Goal: Information Seeking & Learning: Learn about a topic

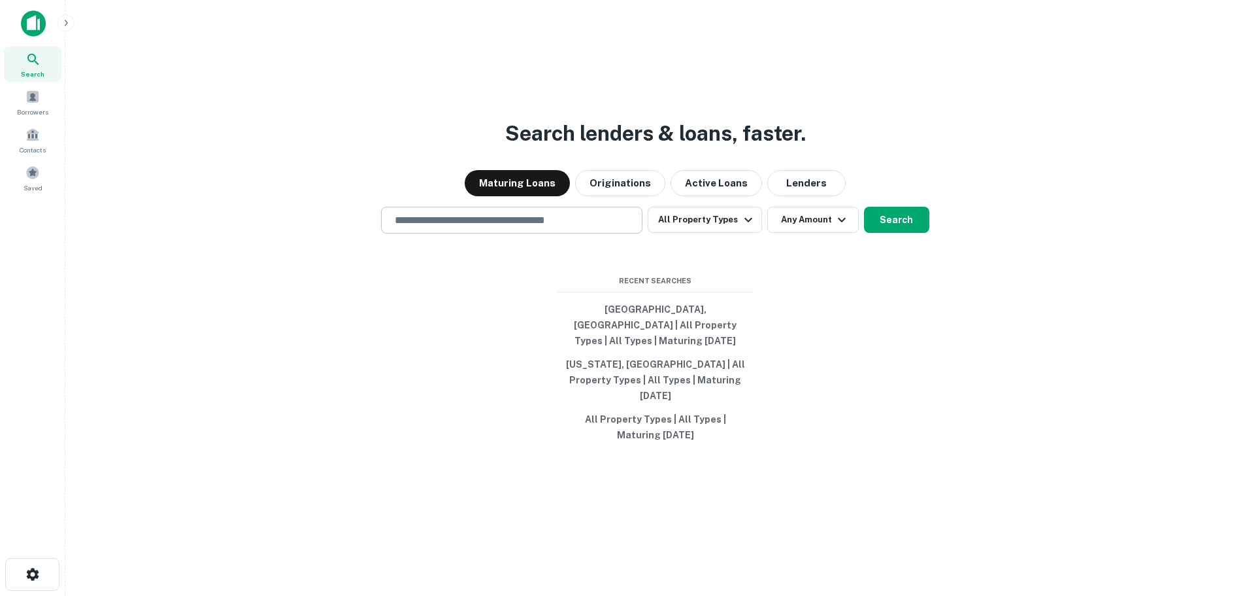
click at [496, 233] on div "​" at bounding box center [511, 220] width 261 height 27
click at [613, 194] on button "Originations" at bounding box center [620, 183] width 90 height 26
click at [512, 233] on div "​" at bounding box center [511, 220] width 261 height 27
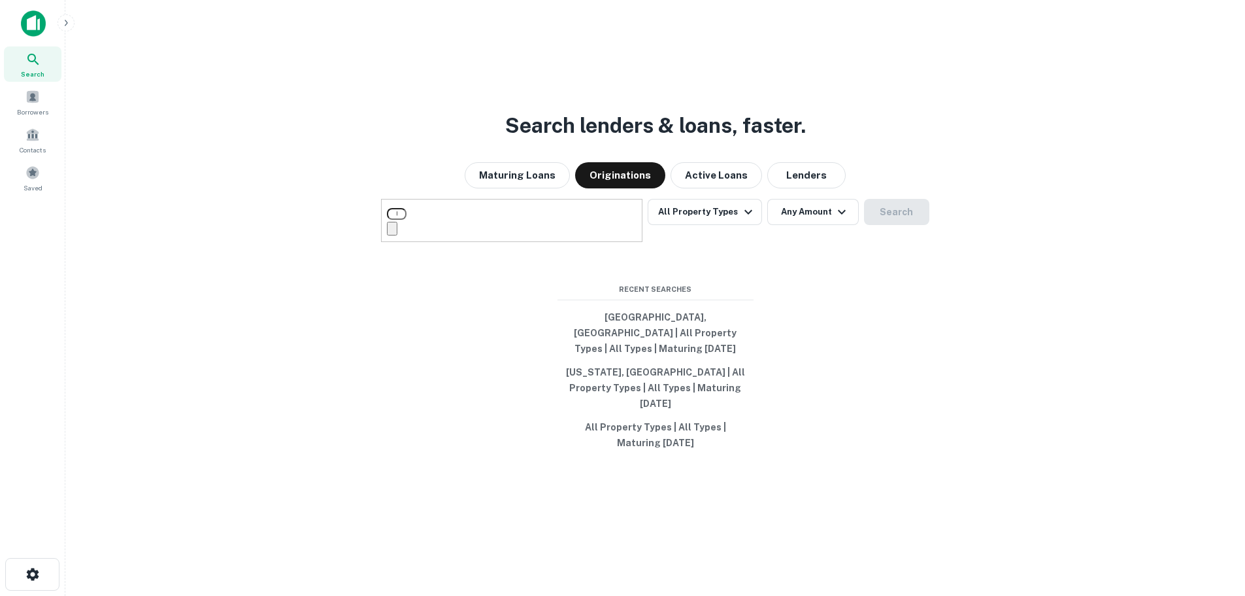
type input "*"
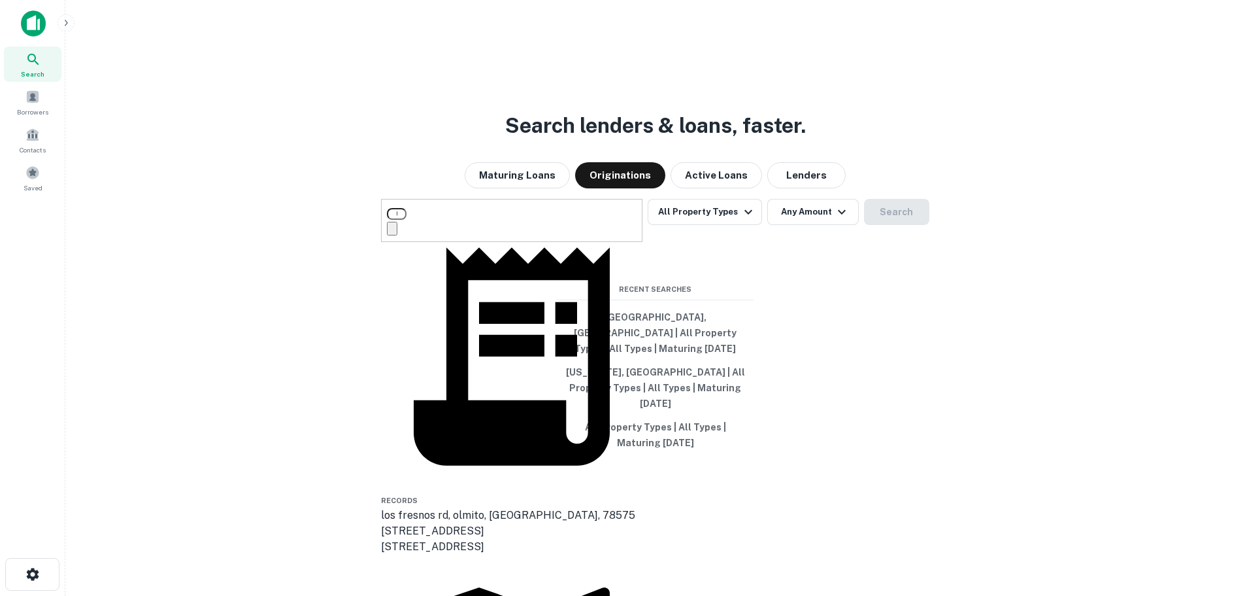
click at [407, 220] on input "******" at bounding box center [397, 214] width 20 height 12
type input "**********"
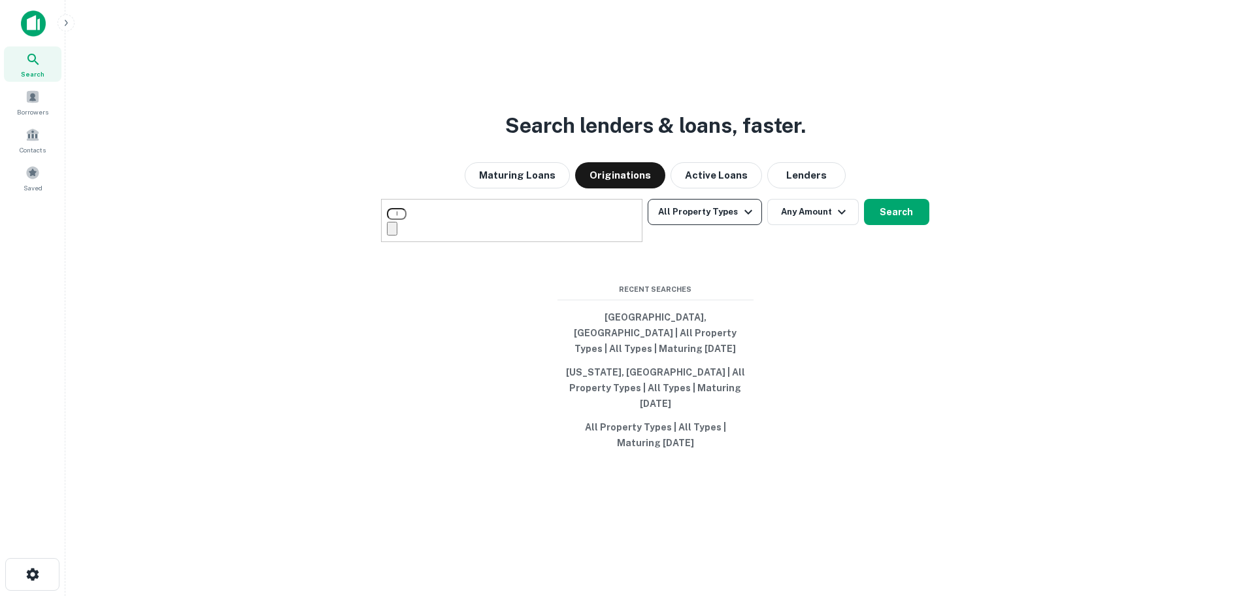
click at [699, 225] on button "All Property Types" at bounding box center [705, 212] width 114 height 26
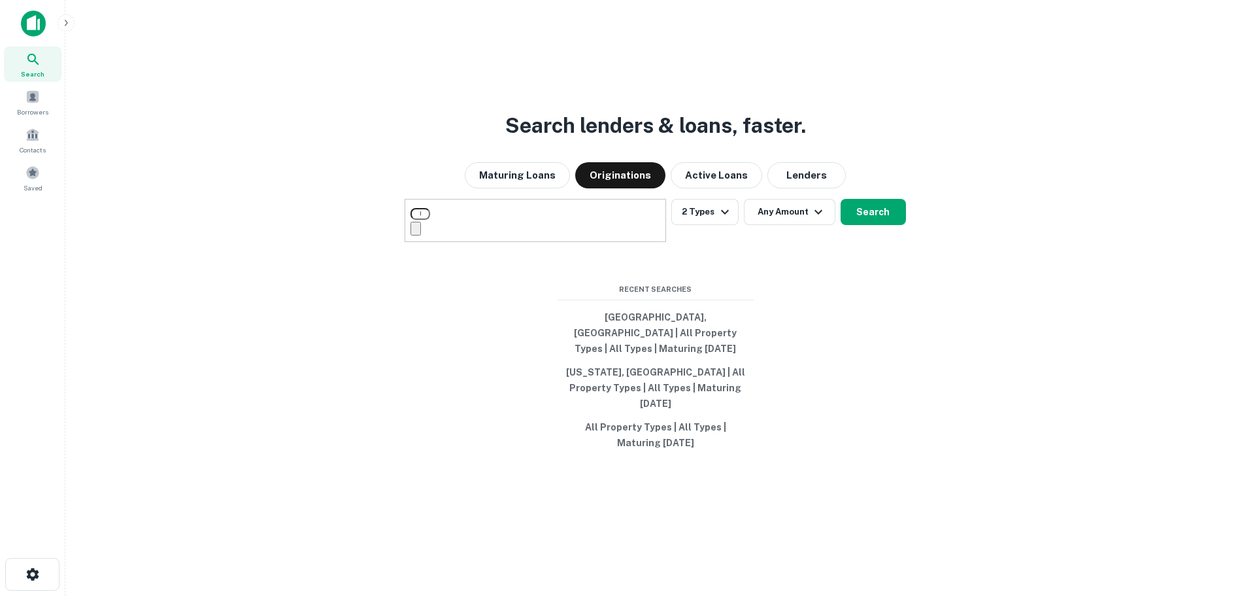
click at [874, 595] on div at bounding box center [622, 596] width 1245 height 0
click at [786, 225] on button "Any Amount" at bounding box center [790, 212] width 92 height 26
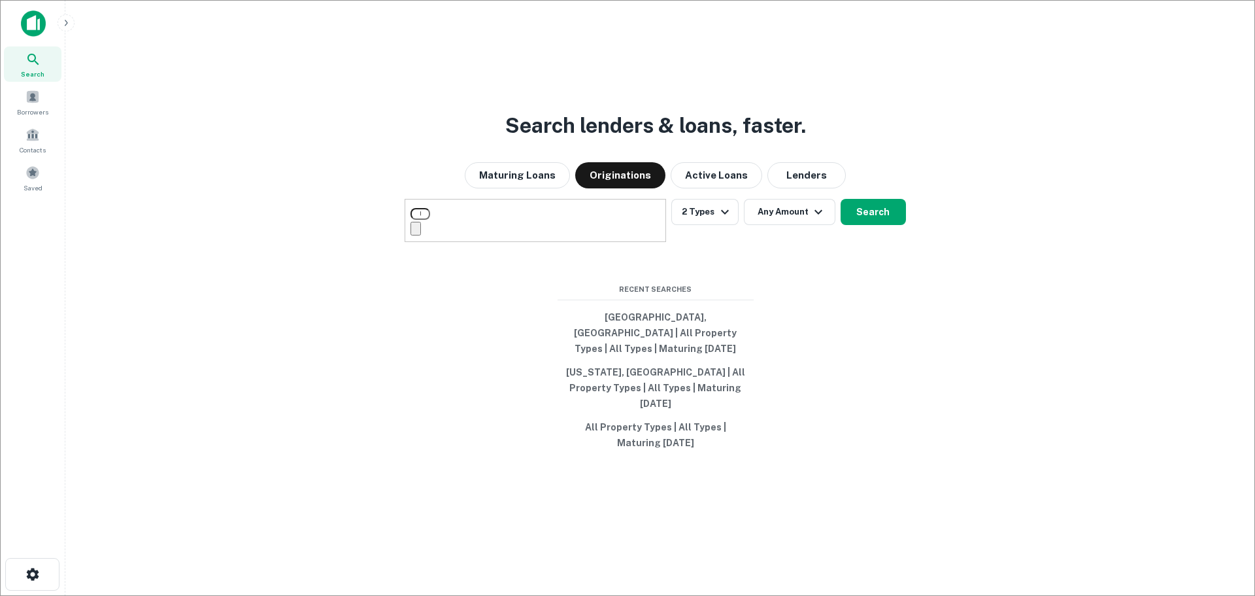
type input "*******"
type input "*"
type input "********"
click at [937, 595] on div at bounding box center [622, 606] width 1245 height 0
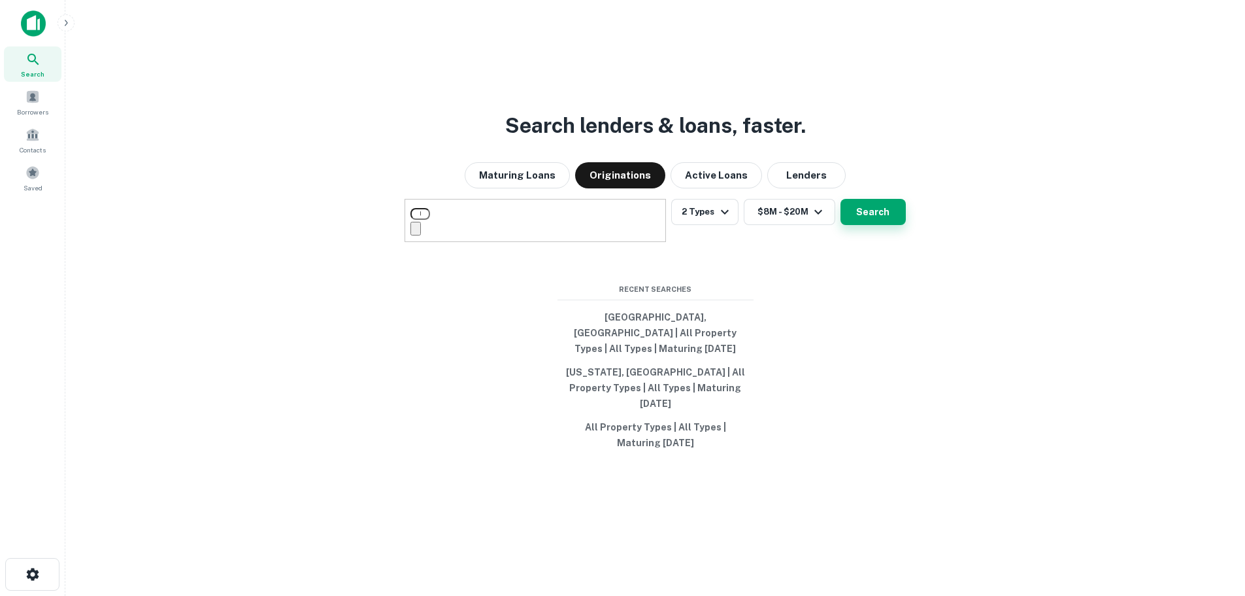
click at [872, 224] on button "Search" at bounding box center [873, 212] width 65 height 26
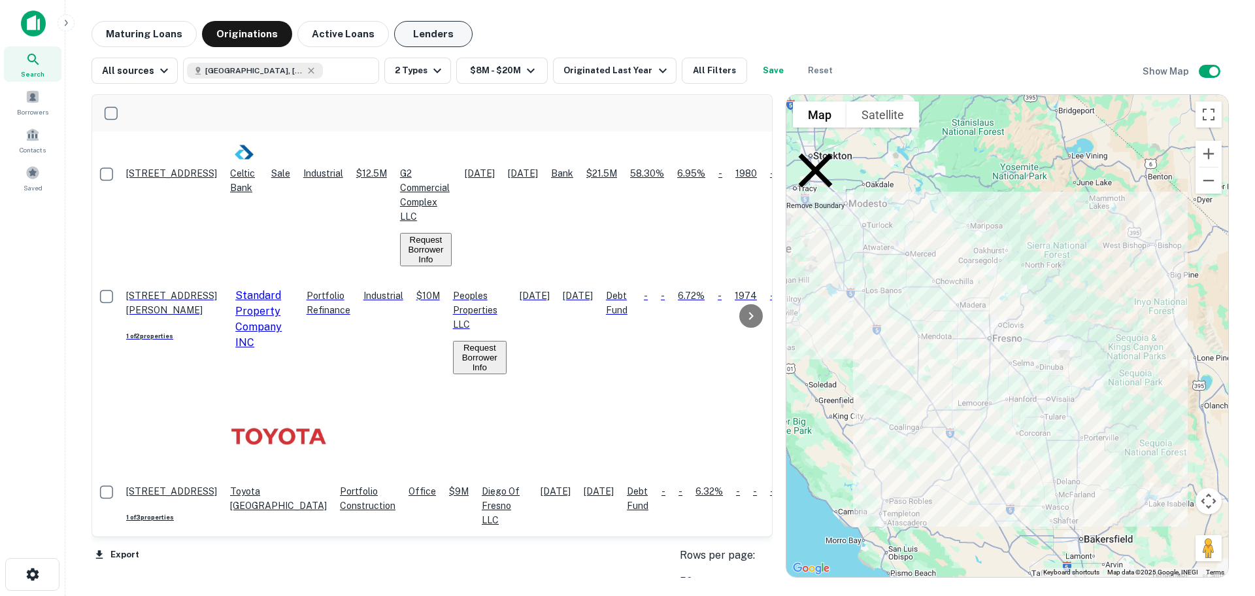
click at [437, 39] on button "Lenders" at bounding box center [433, 34] width 78 height 26
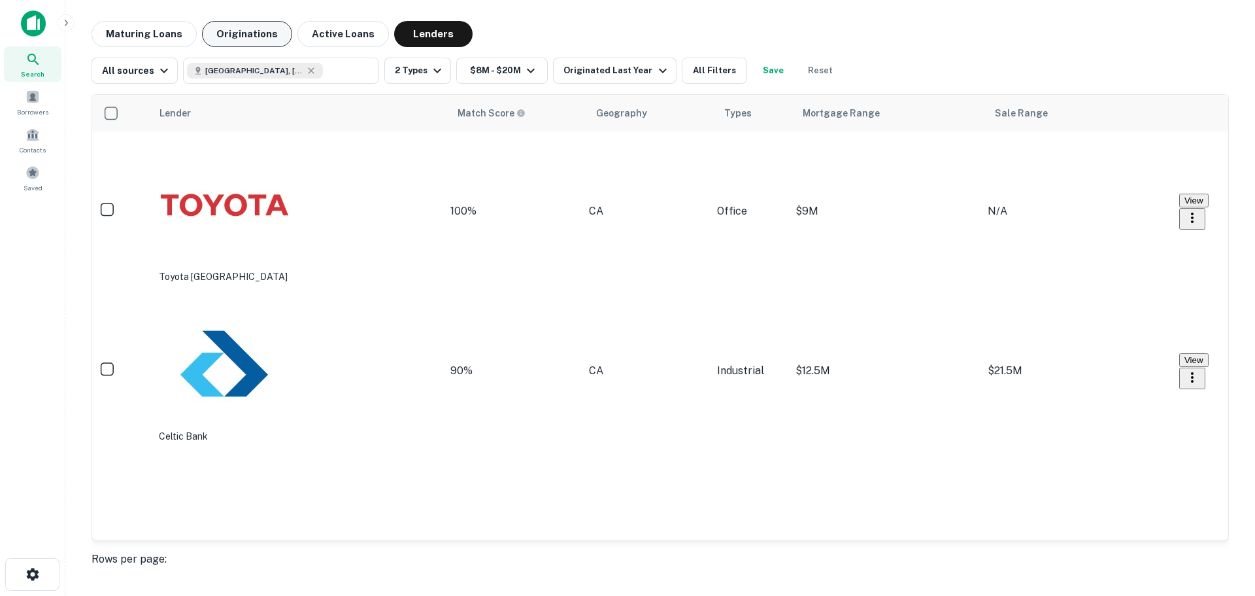
click at [273, 39] on button "Originations" at bounding box center [247, 34] width 90 height 26
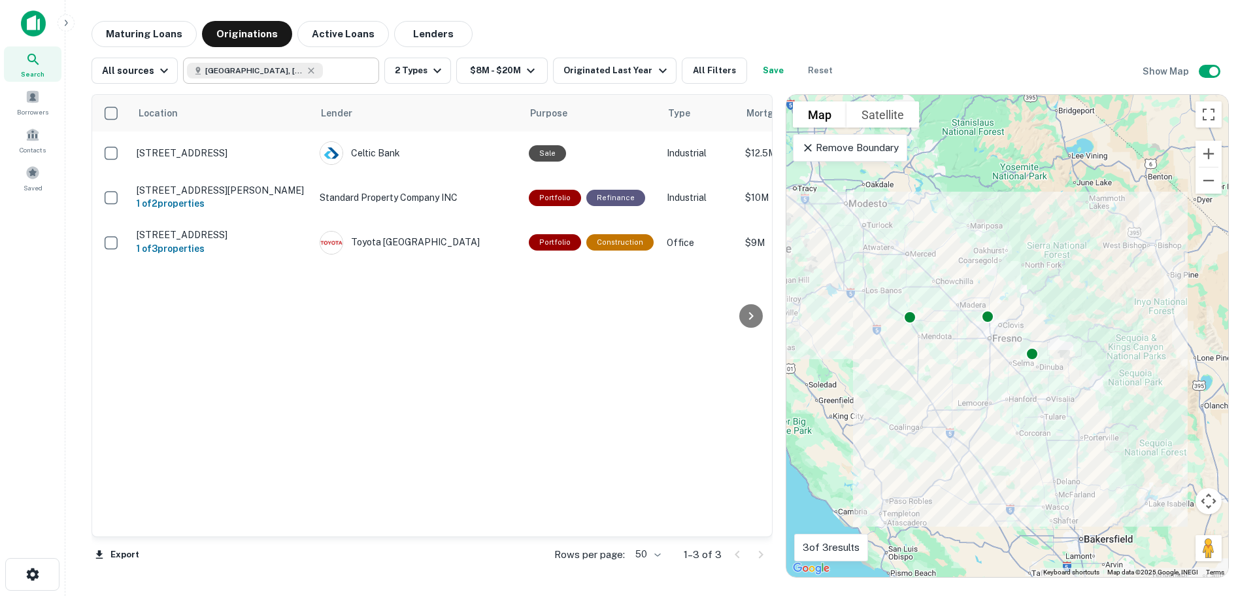
click at [306, 71] on icon at bounding box center [311, 70] width 10 height 10
type input "**********"
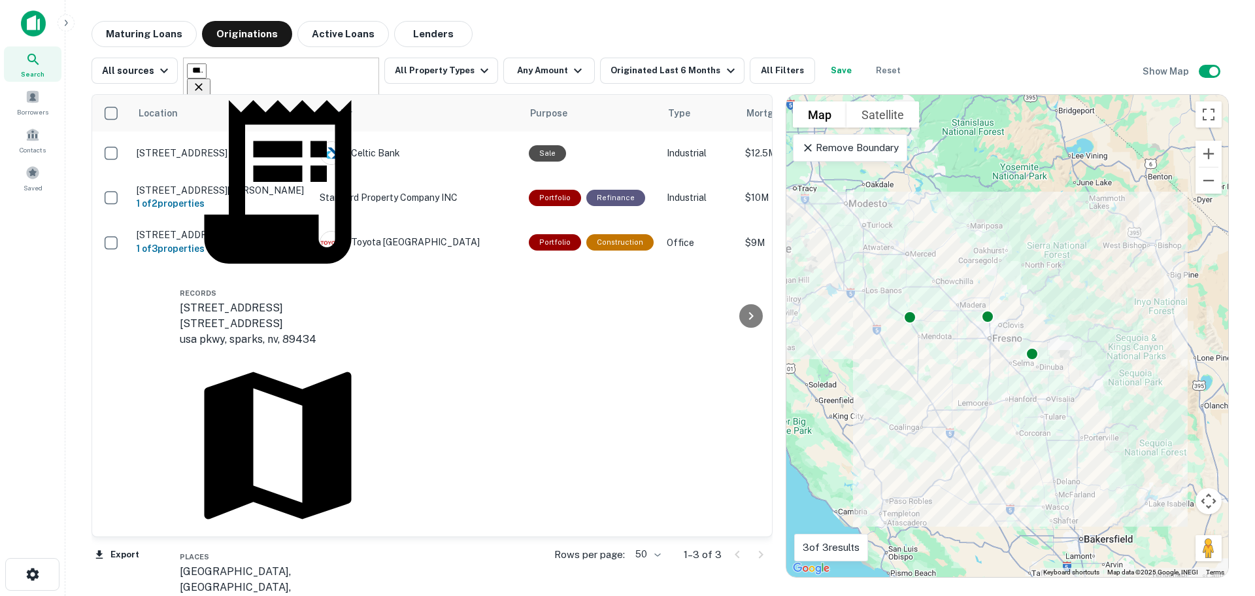
click at [205, 80] on icon "Clear" at bounding box center [198, 86] width 13 height 13
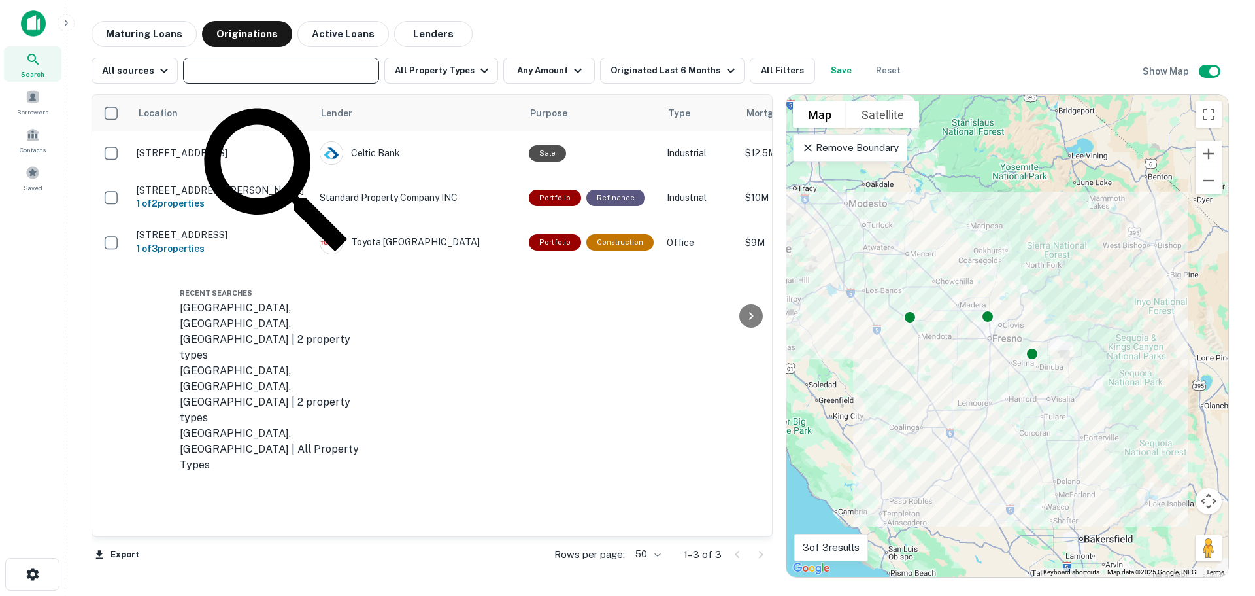
click at [624, 379] on div "Location Lender Purpose Type Mortgage Amount Borrower Last Financed Date sorted…" at bounding box center [432, 315] width 680 height 441
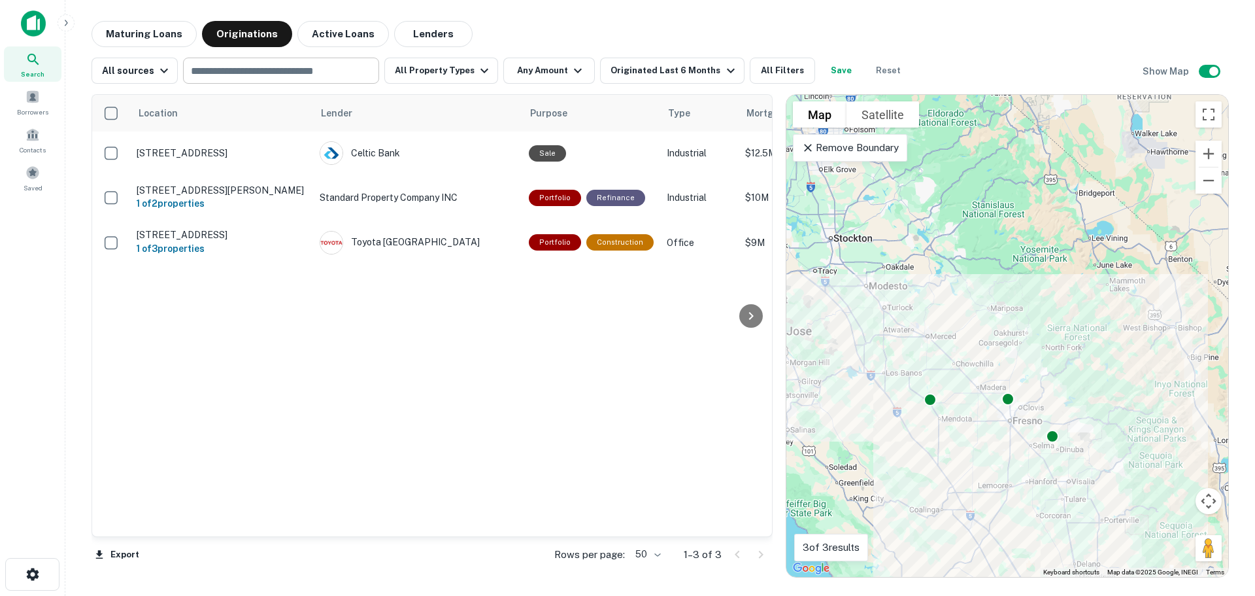
drag, startPoint x: 986, startPoint y: 199, endPoint x: 1013, endPoint y: 280, distance: 86.0
click at [1013, 280] on div "To activate drag with keyboard, press Alt + Enter. Once in keyboard drag state,…" at bounding box center [1007, 336] width 442 height 482
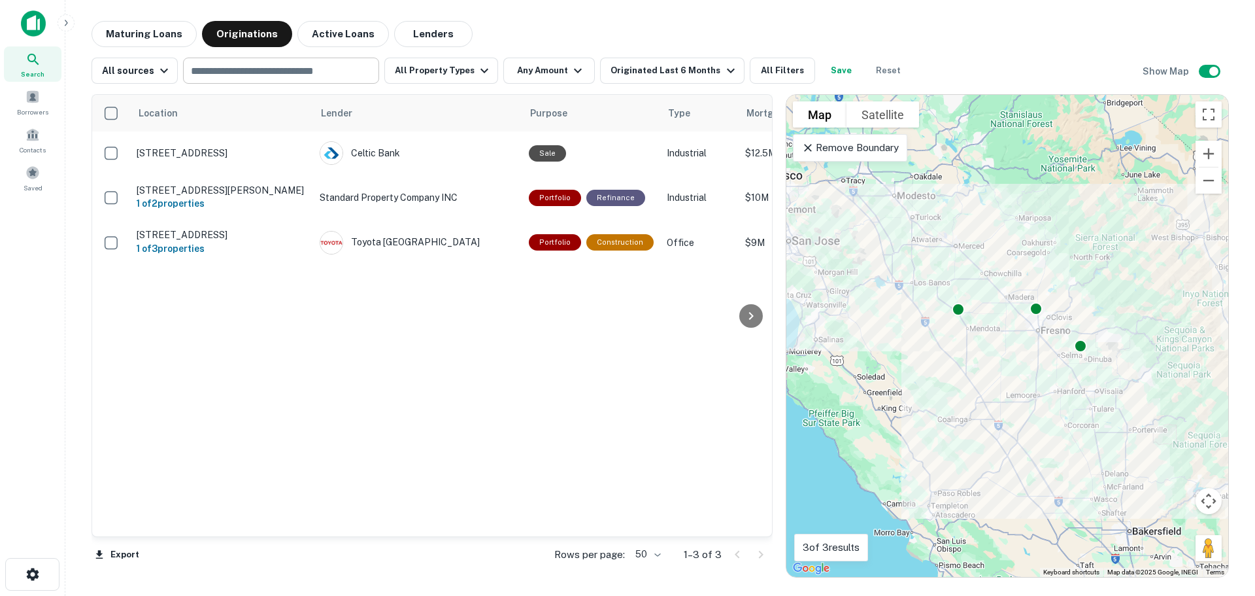
drag, startPoint x: 961, startPoint y: 290, endPoint x: 963, endPoint y: 194, distance: 95.5
click at [963, 194] on div "To activate drag with keyboard, press Alt + Enter. Once in keyboard drag state,…" at bounding box center [1007, 336] width 442 height 482
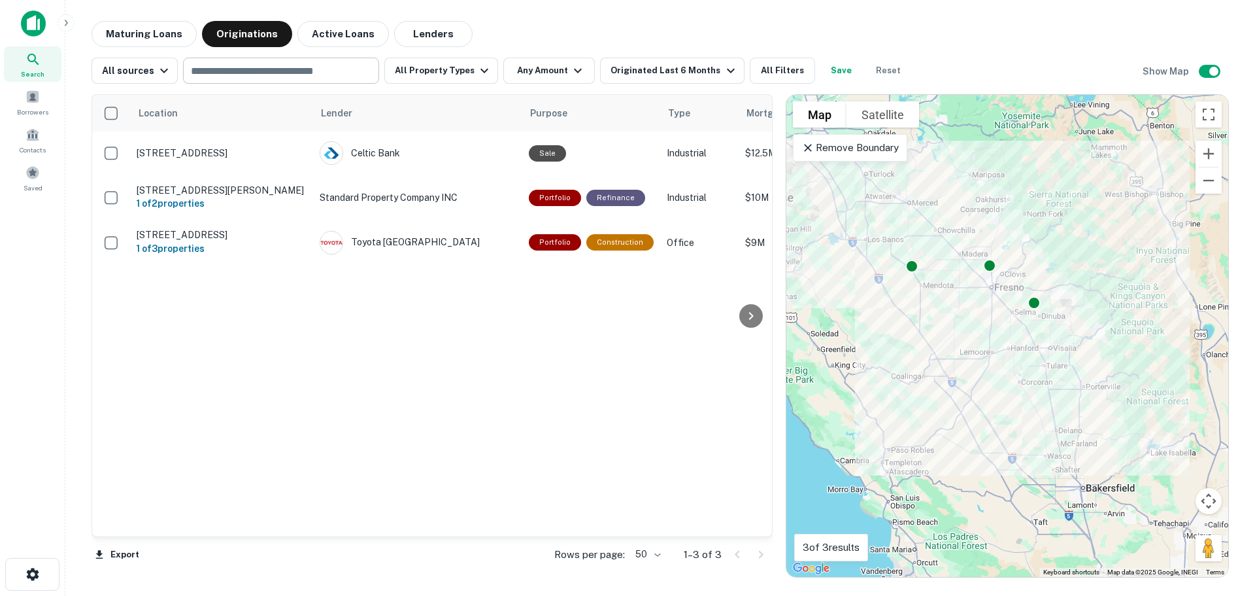
drag, startPoint x: 984, startPoint y: 238, endPoint x: 948, endPoint y: 207, distance: 47.7
click at [948, 207] on div "To activate drag with keyboard, press Alt + Enter. Once in keyboard drag state,…" at bounding box center [1007, 336] width 442 height 482
click at [246, 59] on div "​" at bounding box center [281, 71] width 196 height 26
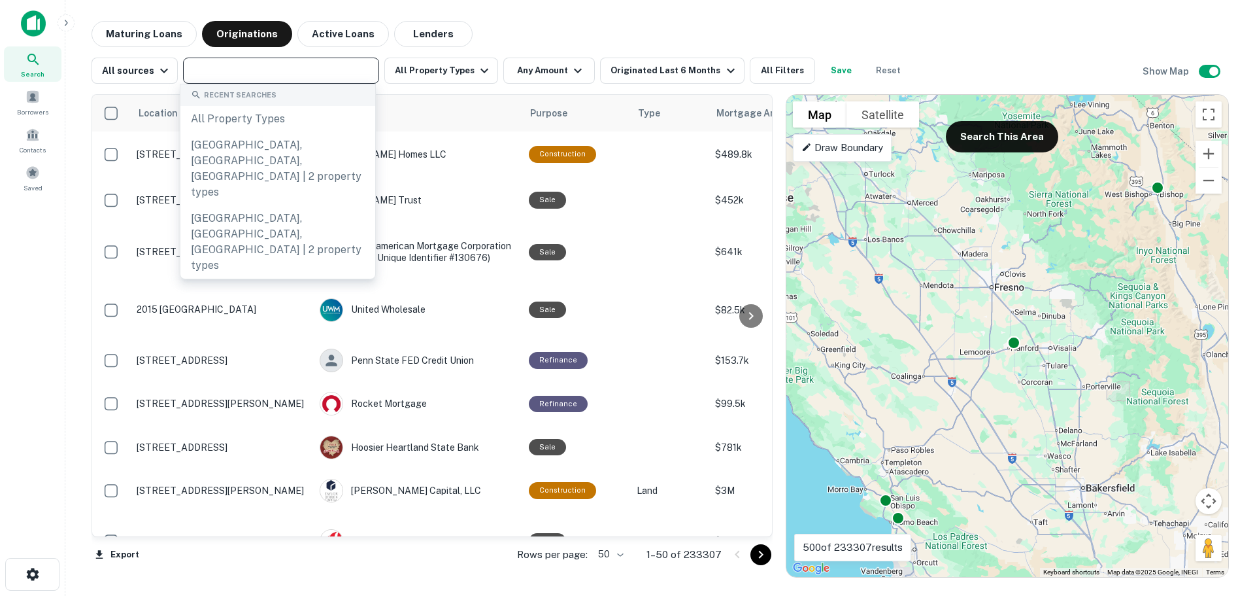
click at [531, 29] on div "Maturing Loans Originations Active Loans Lenders" at bounding box center [660, 34] width 1137 height 26
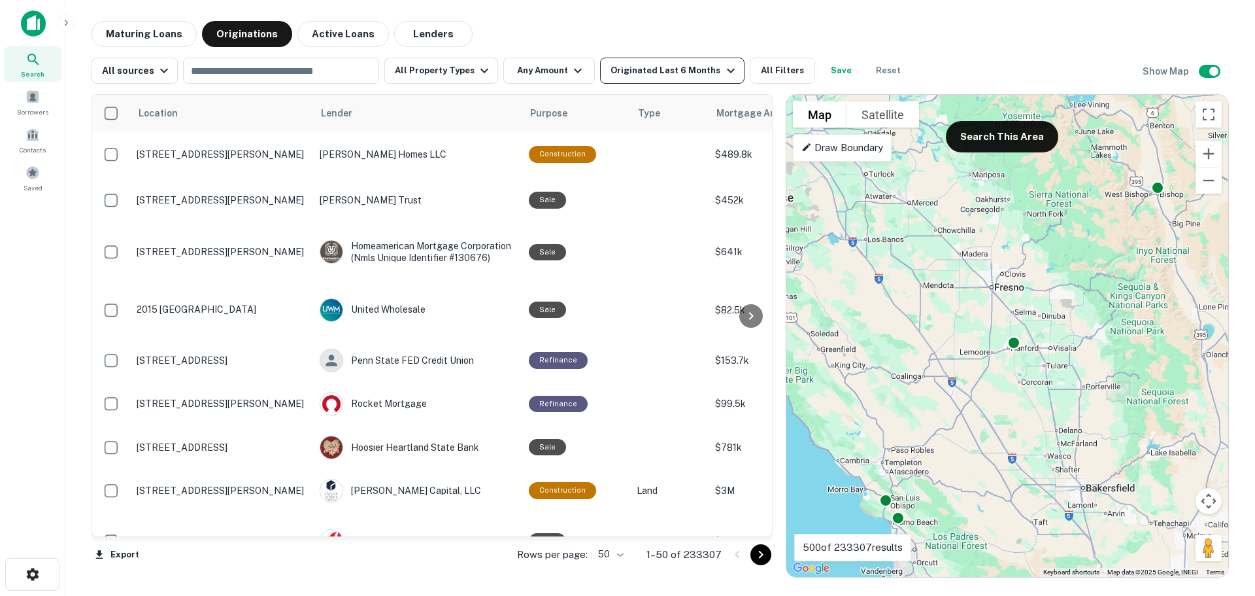
click at [611, 67] on div "Originated Last 6 Months" at bounding box center [674, 71] width 127 height 16
click at [579, 595] on div at bounding box center [627, 606] width 1255 height 0
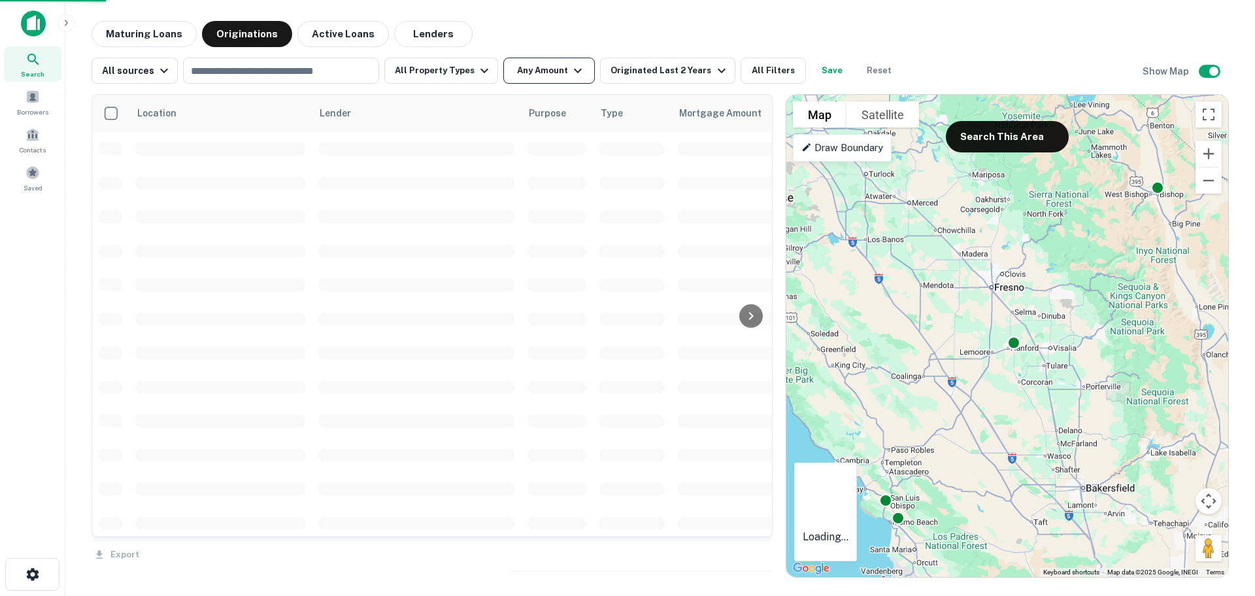
click at [541, 71] on button "Any Amount" at bounding box center [549, 71] width 92 height 26
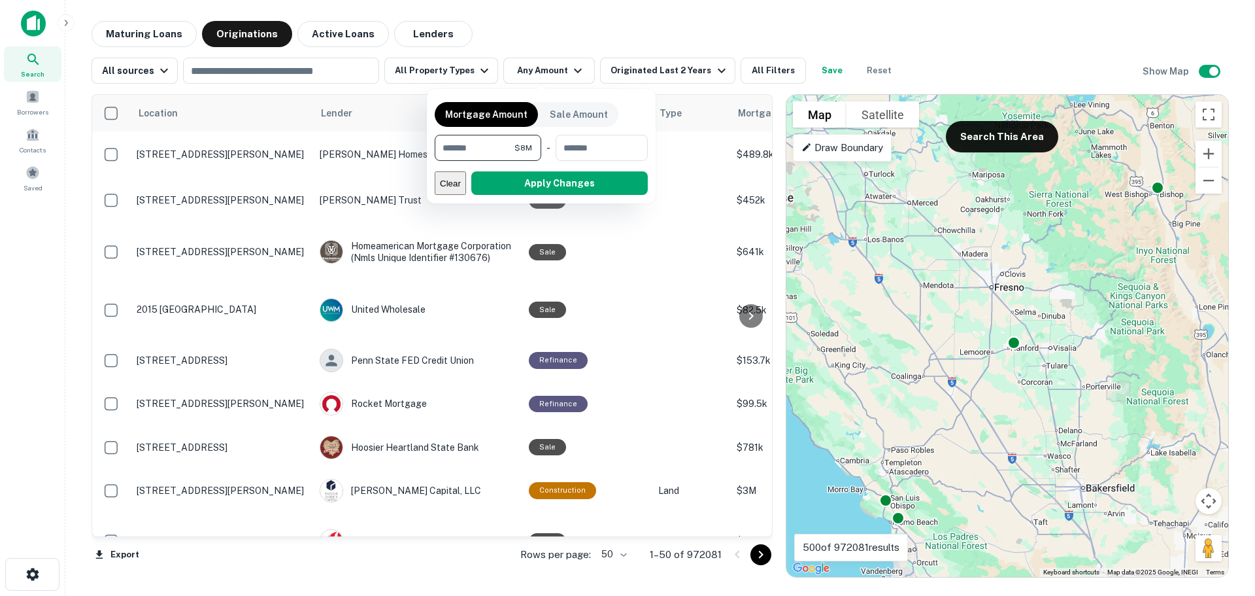
type input "*******"
type input "********"
click at [560, 181] on button "Apply Changes" at bounding box center [559, 183] width 177 height 24
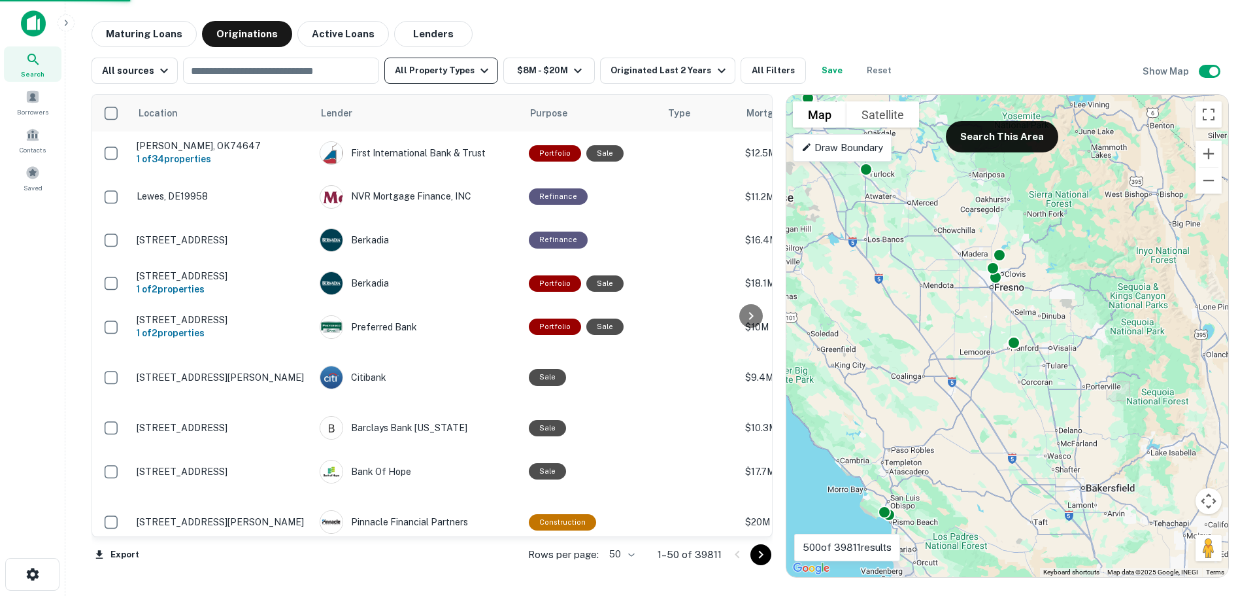
click at [423, 73] on button "All Property Types" at bounding box center [441, 71] width 114 height 26
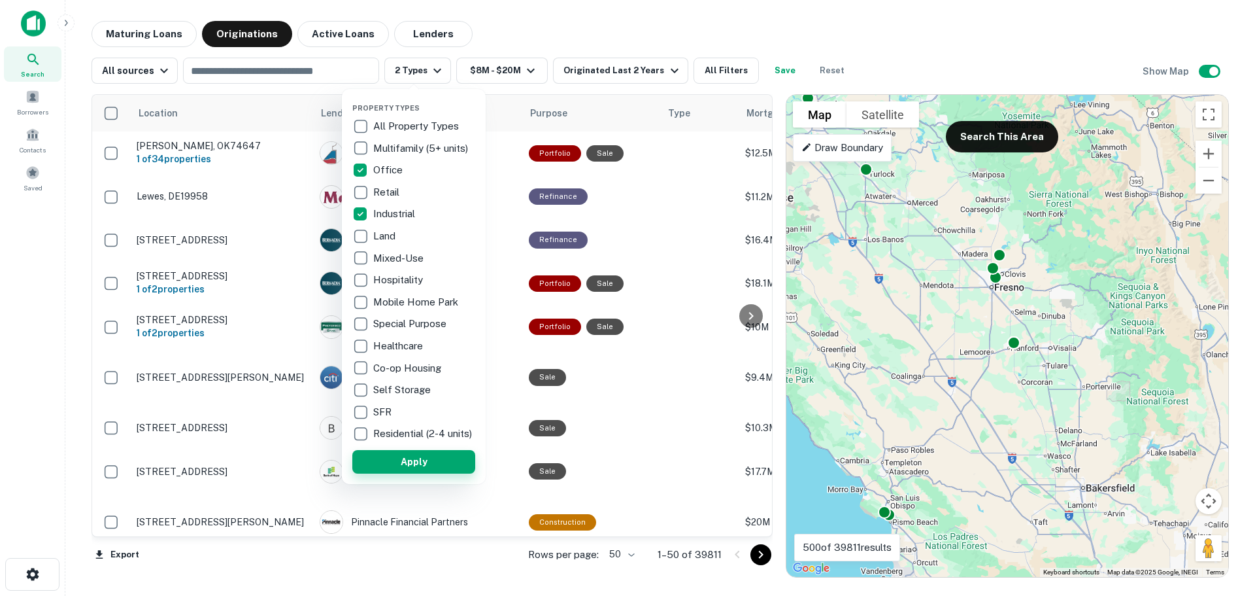
click at [409, 469] on button "Apply" at bounding box center [413, 462] width 123 height 24
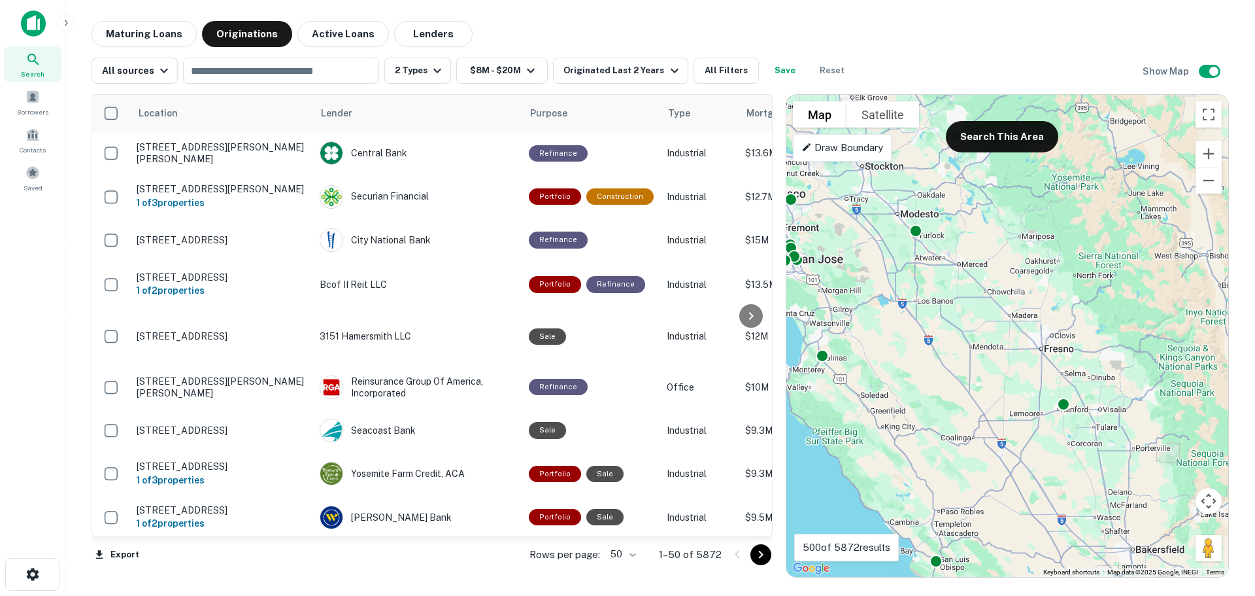
drag, startPoint x: 961, startPoint y: 254, endPoint x: 1010, endPoint y: 313, distance: 77.1
click at [1010, 313] on div "To activate drag with keyboard, press Alt + Enter. Once in keyboard drag state,…" at bounding box center [1007, 336] width 442 height 482
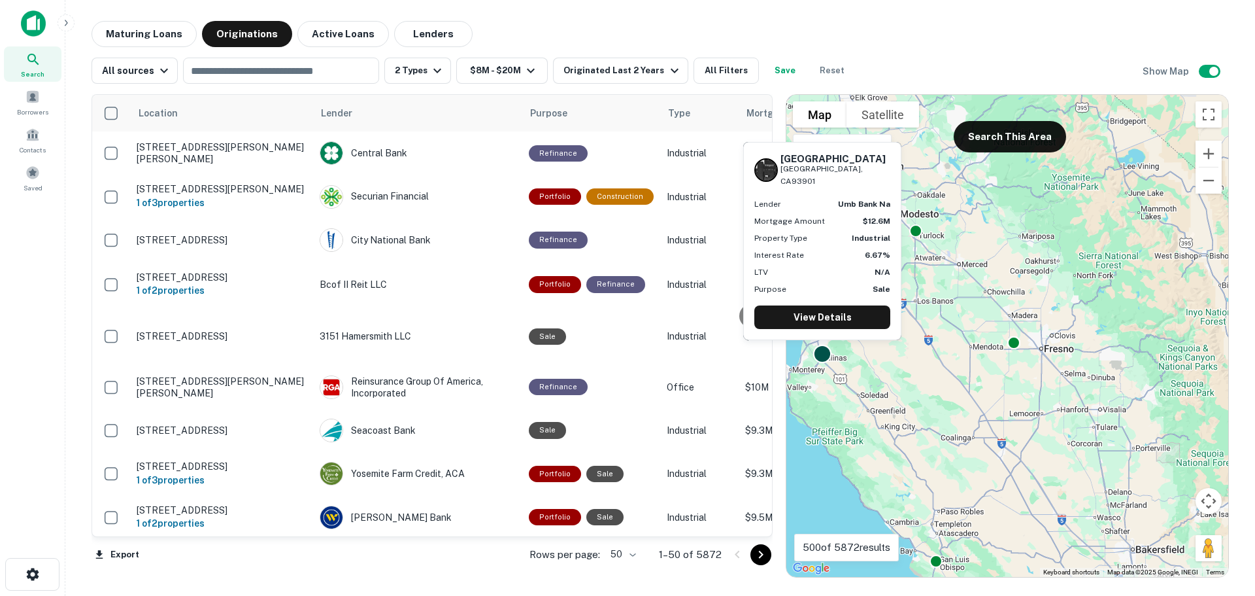
click at [824, 359] on div at bounding box center [822, 353] width 19 height 19
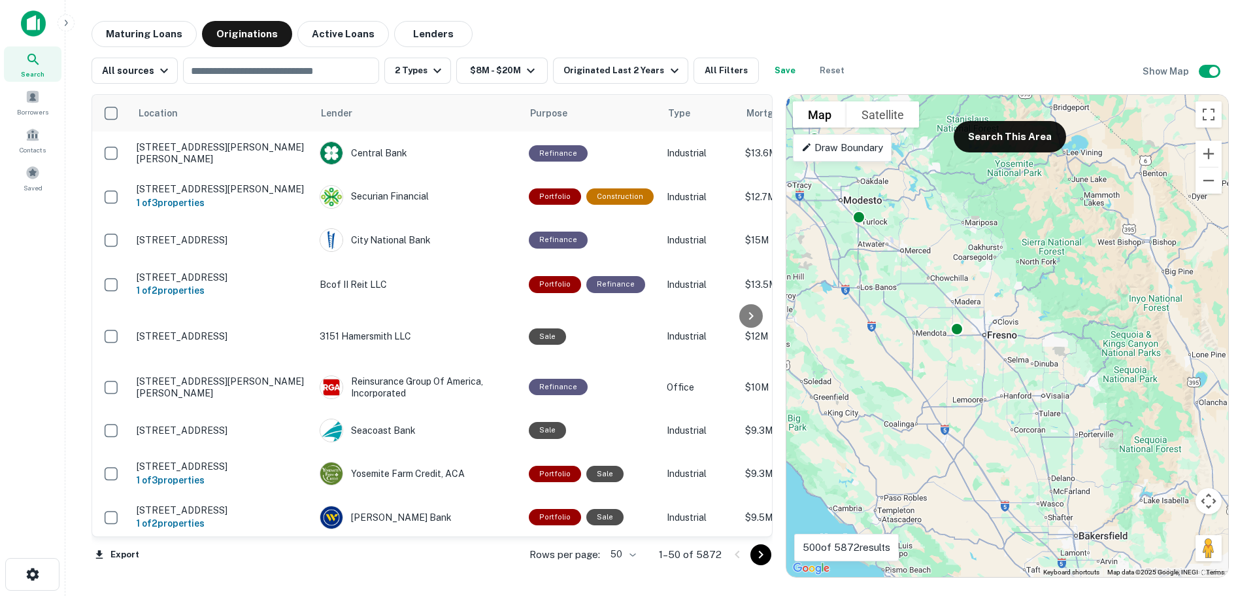
drag, startPoint x: 979, startPoint y: 333, endPoint x: 919, endPoint y: 318, distance: 61.4
click at [919, 318] on div "To activate drag with keyboard, press Alt + Enter. Once in keyboard drag state,…" at bounding box center [1007, 336] width 442 height 482
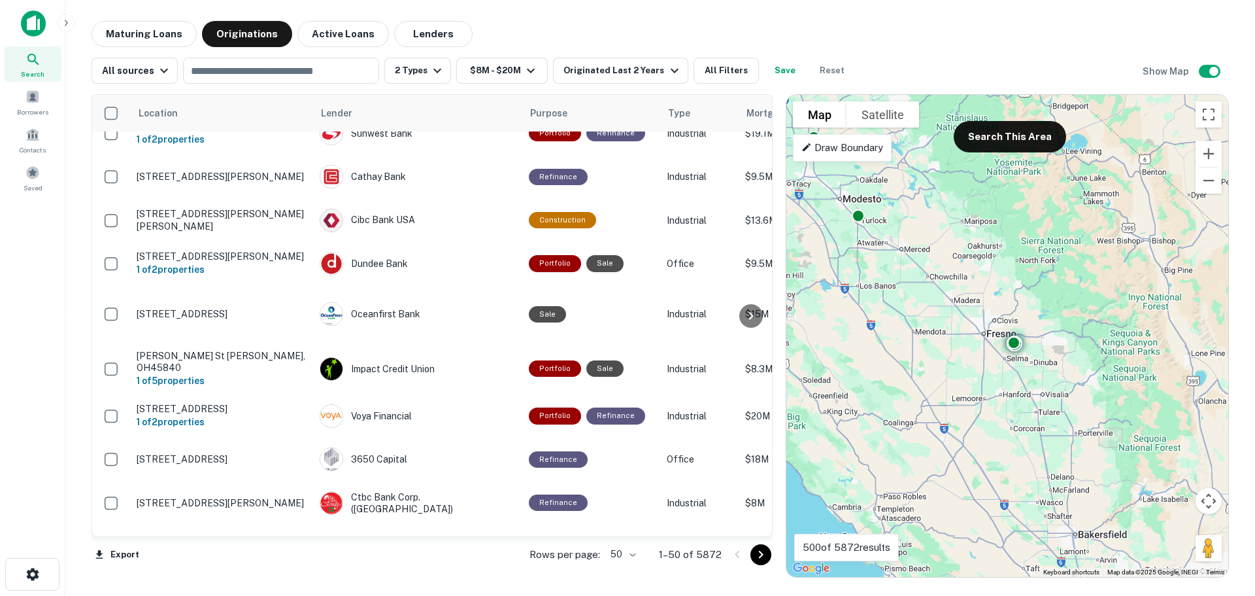
scroll to position [1765, 0]
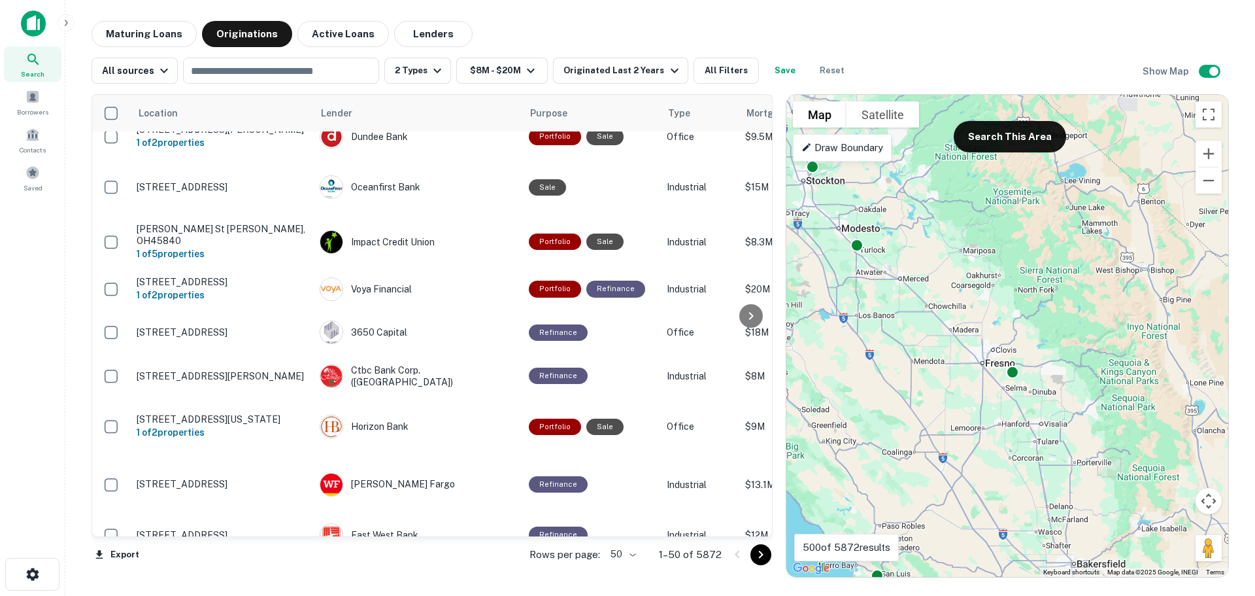
drag, startPoint x: 981, startPoint y: 334, endPoint x: 979, endPoint y: 371, distance: 37.3
click at [979, 371] on div "To activate drag with keyboard, press Alt + Enter. Once in keyboard drag state,…" at bounding box center [1007, 336] width 442 height 482
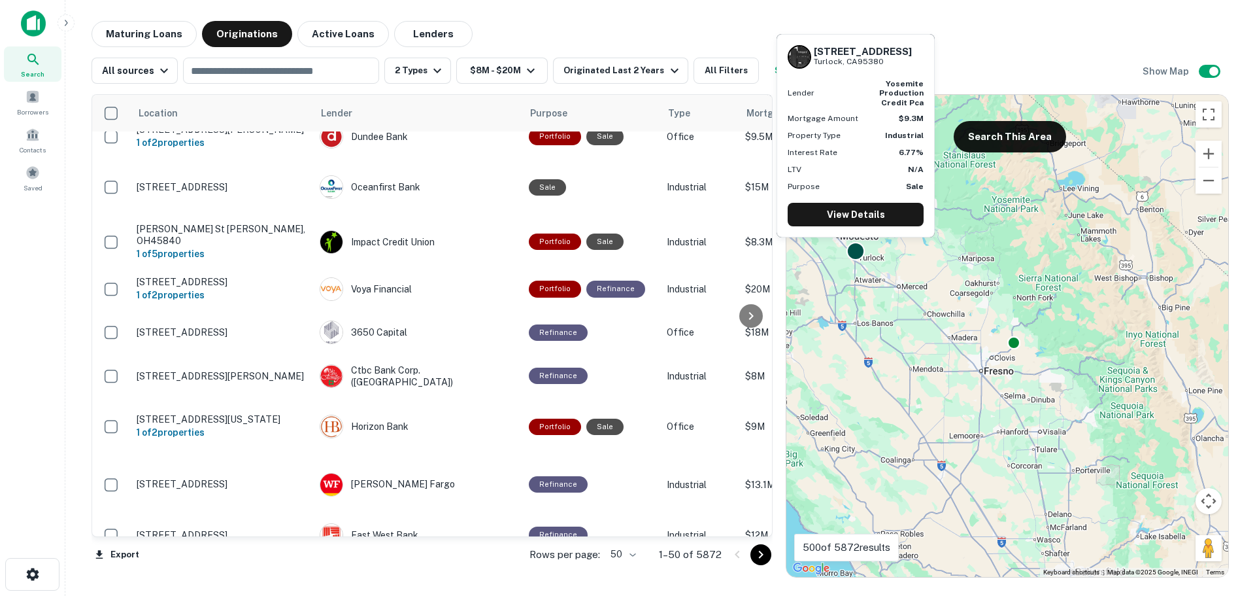
click at [859, 250] on div at bounding box center [856, 250] width 19 height 19
click at [847, 214] on link "View Details" at bounding box center [856, 215] width 136 height 24
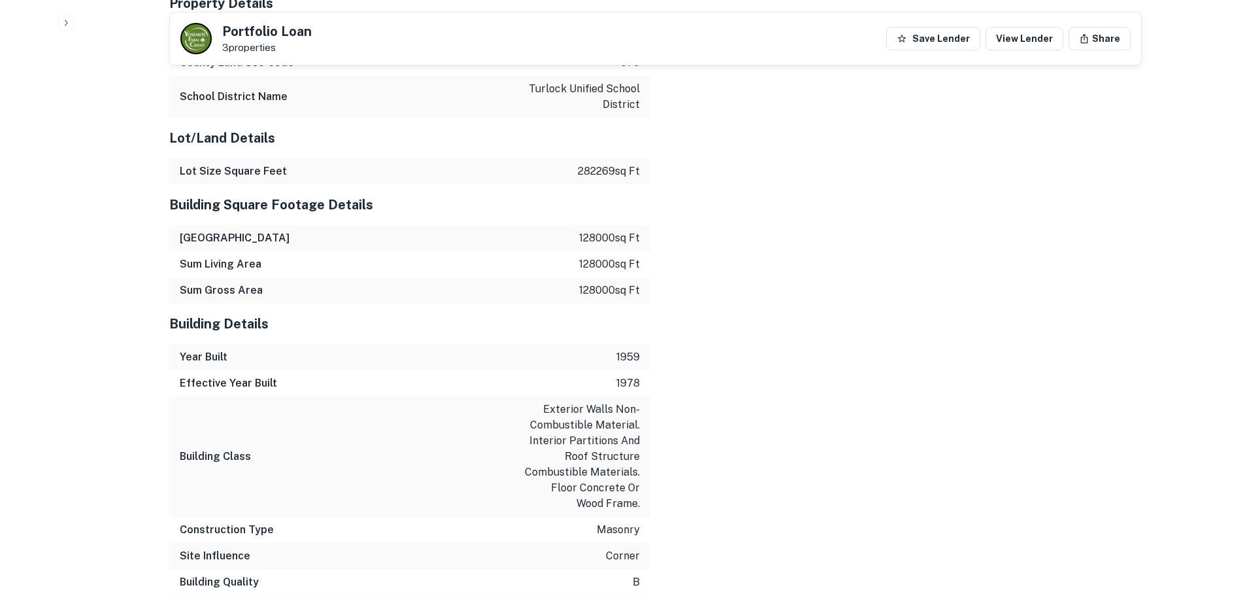
scroll to position [1504, 0]
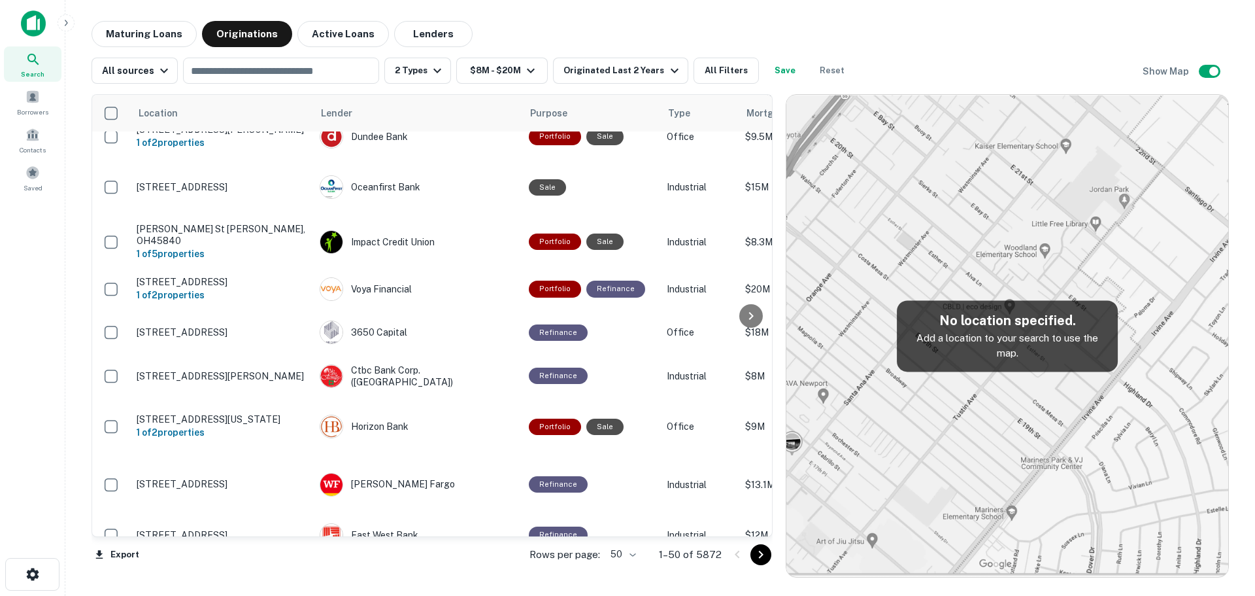
click at [1056, 252] on img at bounding box center [1007, 336] width 442 height 482
click at [335, 79] on input "text" at bounding box center [280, 70] width 186 height 18
type input "*******"
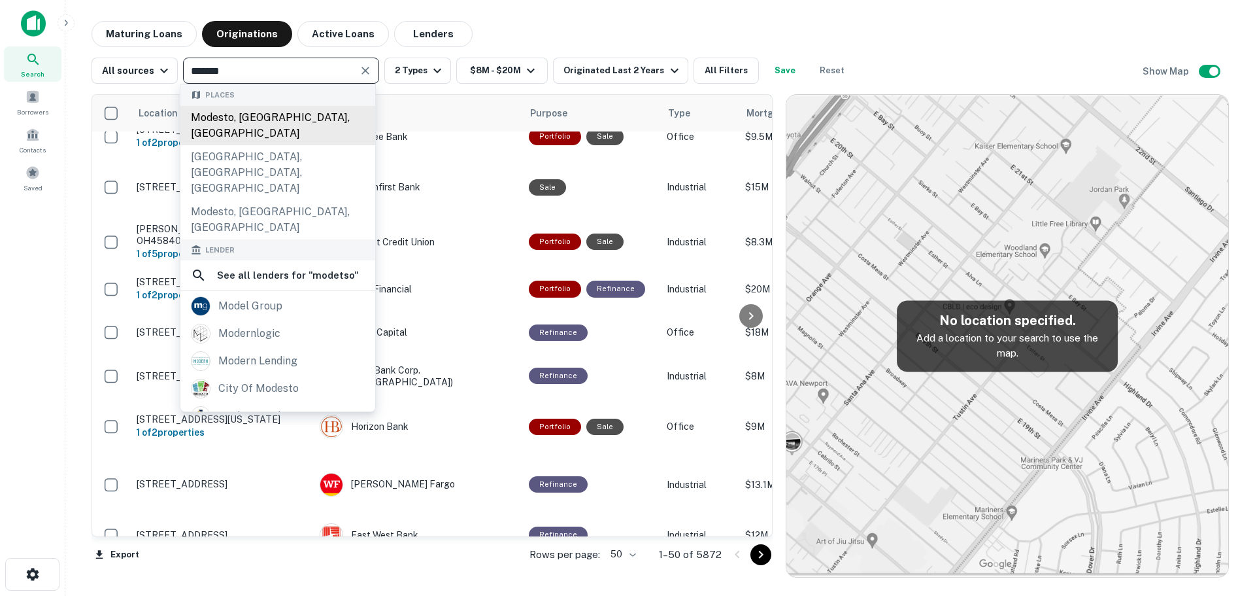
click at [210, 114] on div "Modesto, [GEOGRAPHIC_DATA], [GEOGRAPHIC_DATA]" at bounding box center [277, 125] width 195 height 39
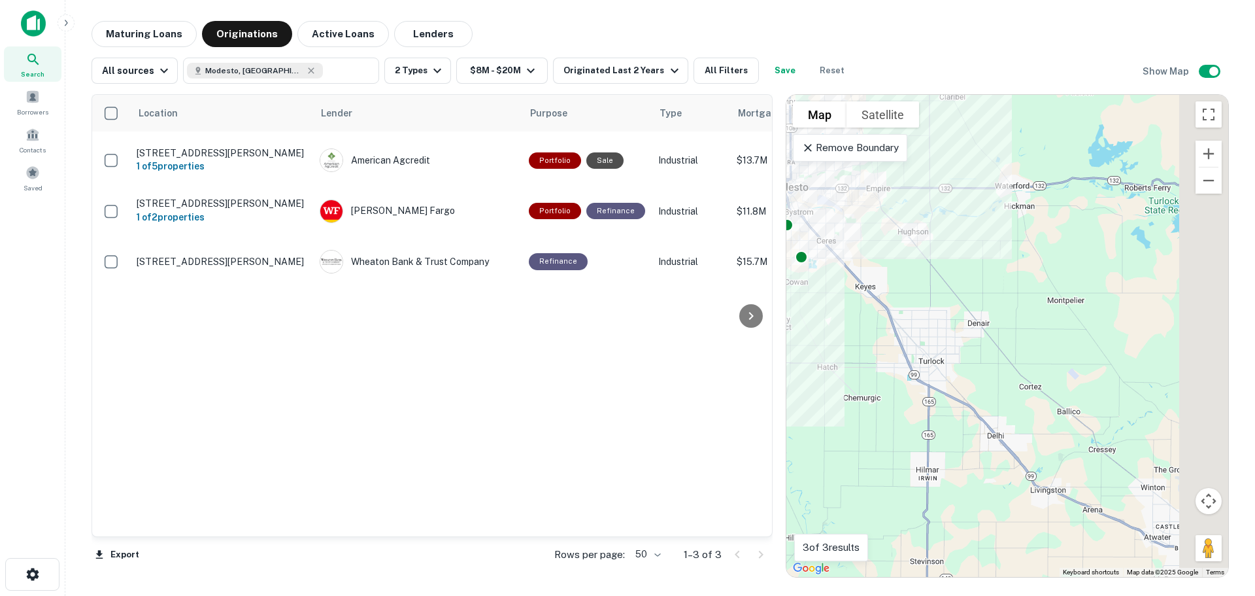
drag, startPoint x: 1063, startPoint y: 418, endPoint x: 832, endPoint y: 322, distance: 250.2
click at [832, 322] on div "To activate drag with keyboard, press Alt + Enter. Once in keyboard drag state,…" at bounding box center [1007, 336] width 442 height 482
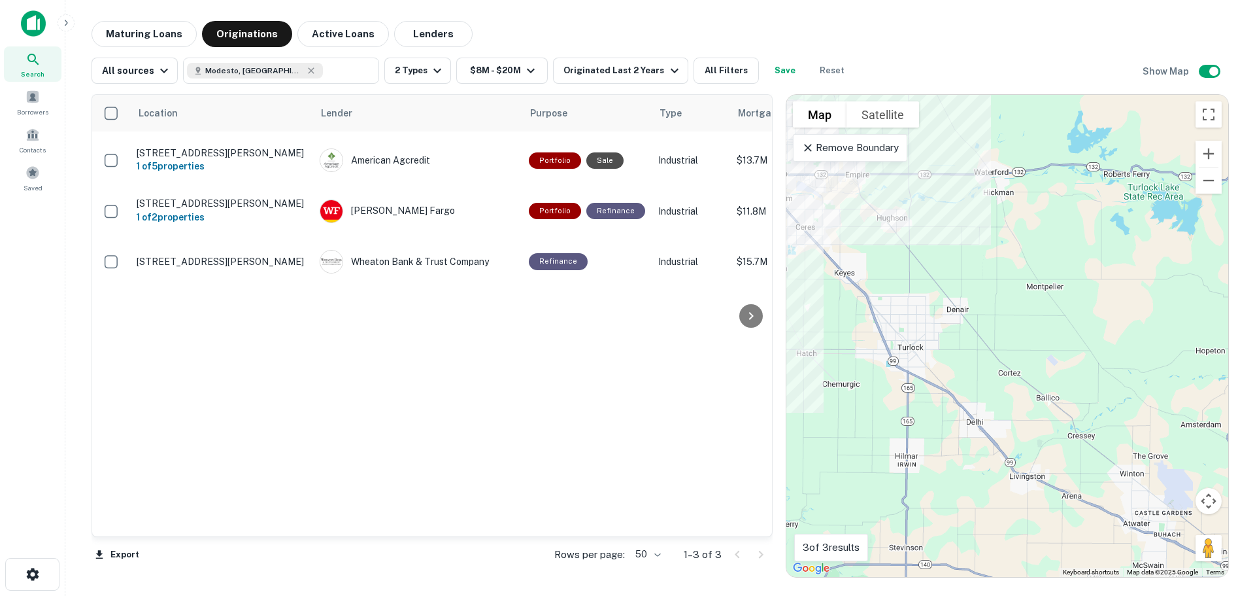
drag, startPoint x: 1020, startPoint y: 410, endPoint x: 903, endPoint y: 337, distance: 137.1
click at [903, 337] on div "To activate drag with keyboard, press Alt + Enter. Once in keyboard drag state,…" at bounding box center [1007, 336] width 442 height 482
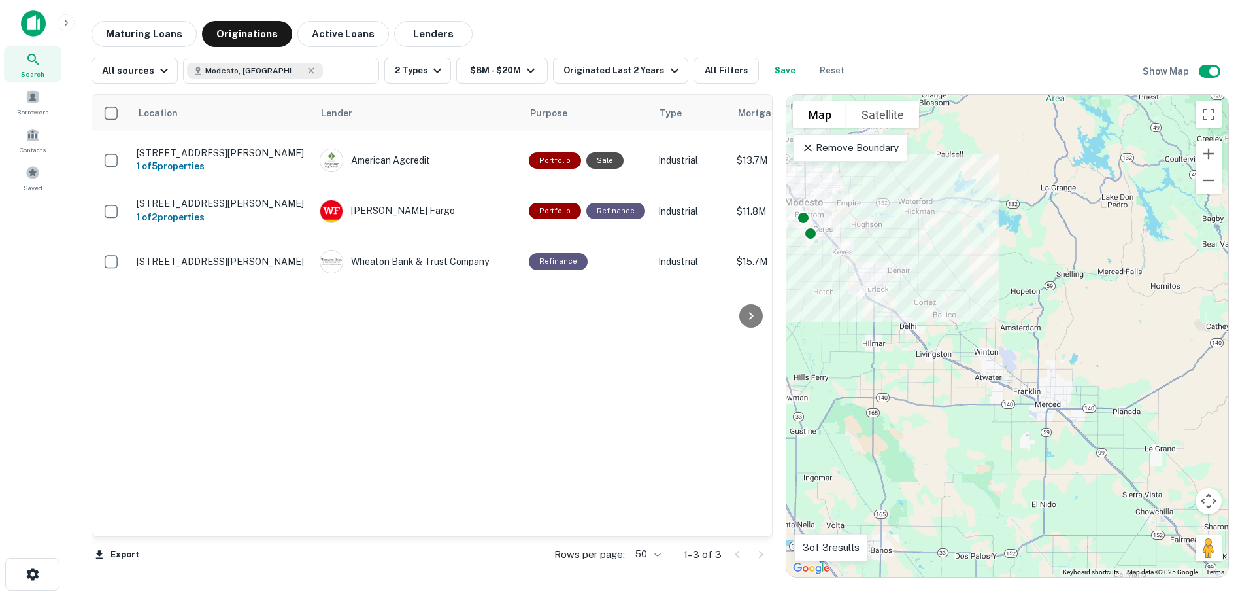
drag, startPoint x: 926, startPoint y: 356, endPoint x: 964, endPoint y: 339, distance: 41.3
click at [964, 339] on div "To activate drag with keyboard, press Alt + Enter. Once in keyboard drag state,…" at bounding box center [1007, 336] width 442 height 482
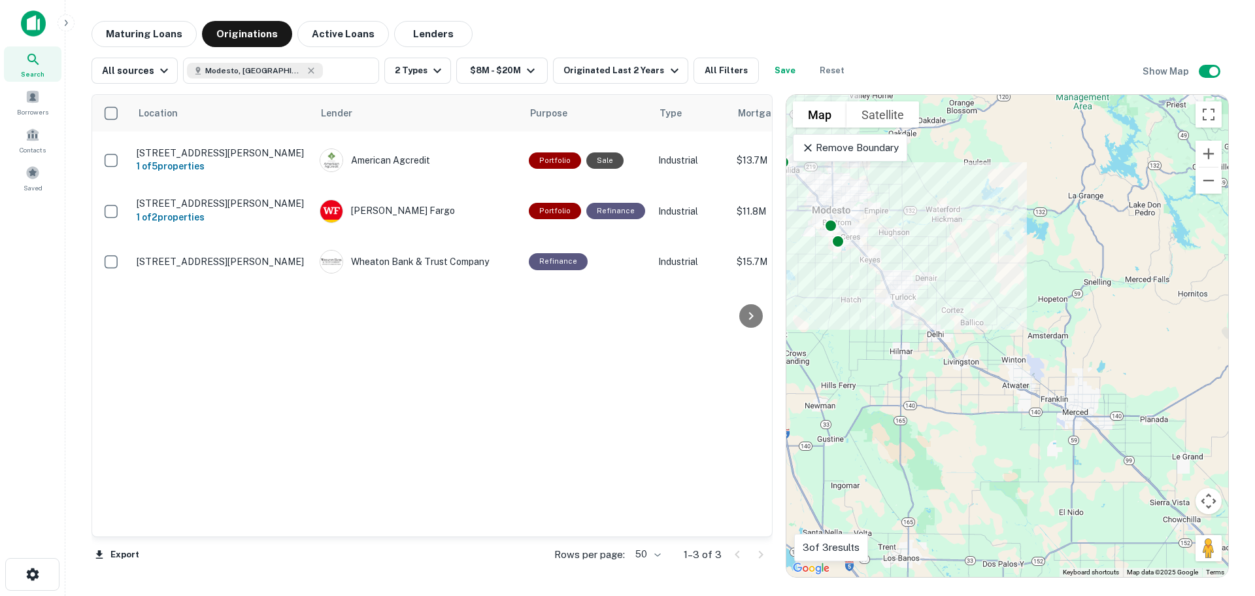
drag, startPoint x: 932, startPoint y: 326, endPoint x: 961, endPoint y: 335, distance: 30.0
click at [961, 335] on div "To activate drag with keyboard, press Alt + Enter. Once in keyboard drag state,…" at bounding box center [1007, 336] width 442 height 482
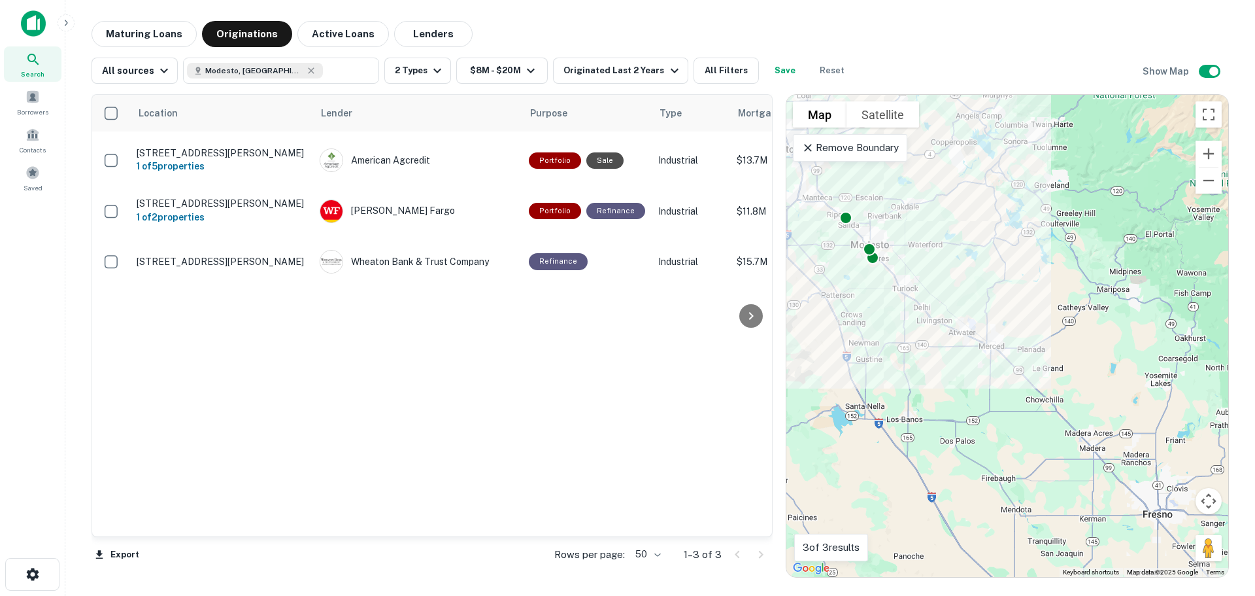
drag, startPoint x: 1058, startPoint y: 423, endPoint x: 1028, endPoint y: 392, distance: 43.0
click at [1028, 392] on div "To activate drag with keyboard, press Alt + Enter. Once in keyboard drag state,…" at bounding box center [1007, 336] width 442 height 482
click at [309, 69] on icon at bounding box center [312, 70] width 6 height 6
type input "**********"
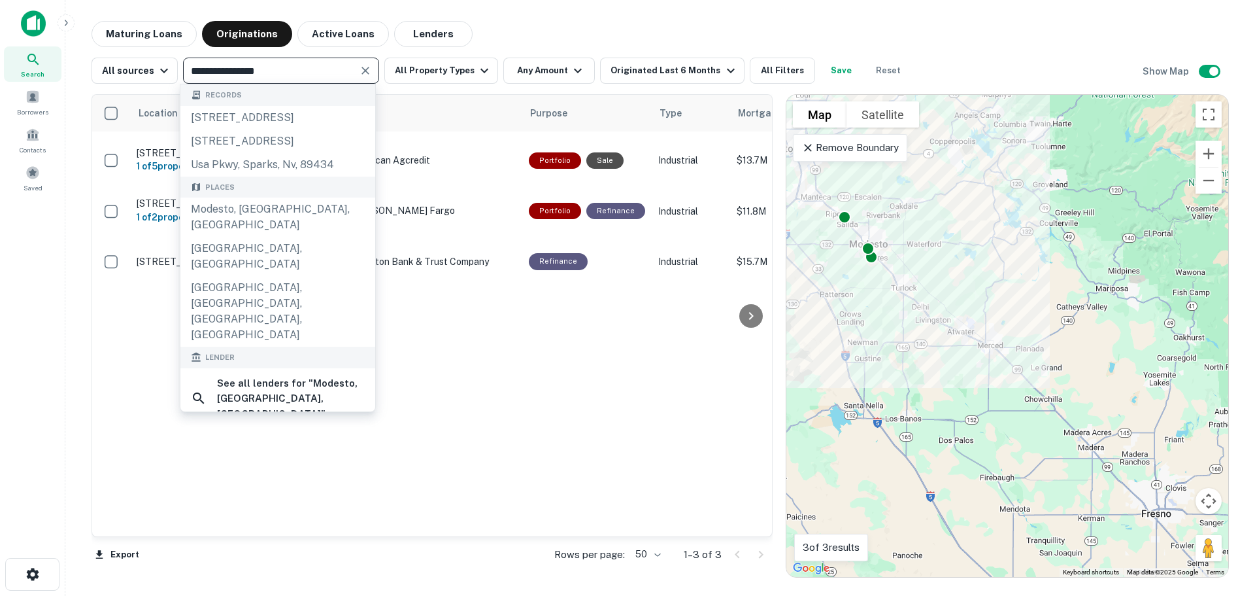
drag, startPoint x: 279, startPoint y: 69, endPoint x: 154, endPoint y: 52, distance: 126.0
click at [154, 52] on div "**********" at bounding box center [660, 65] width 1137 height 37
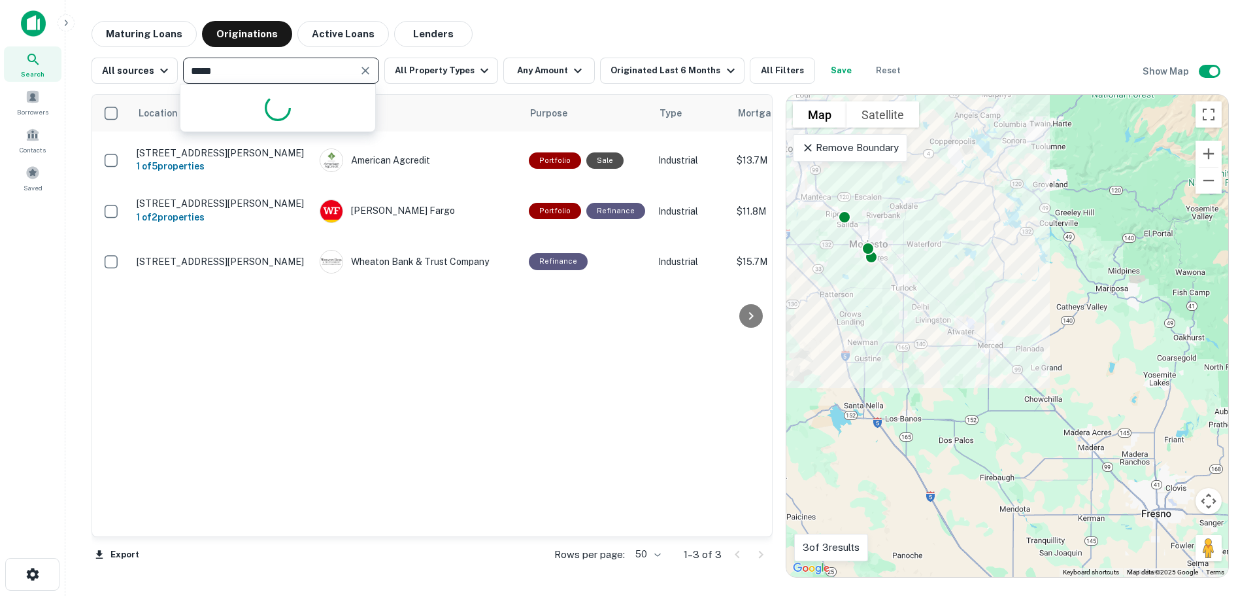
type input "******"
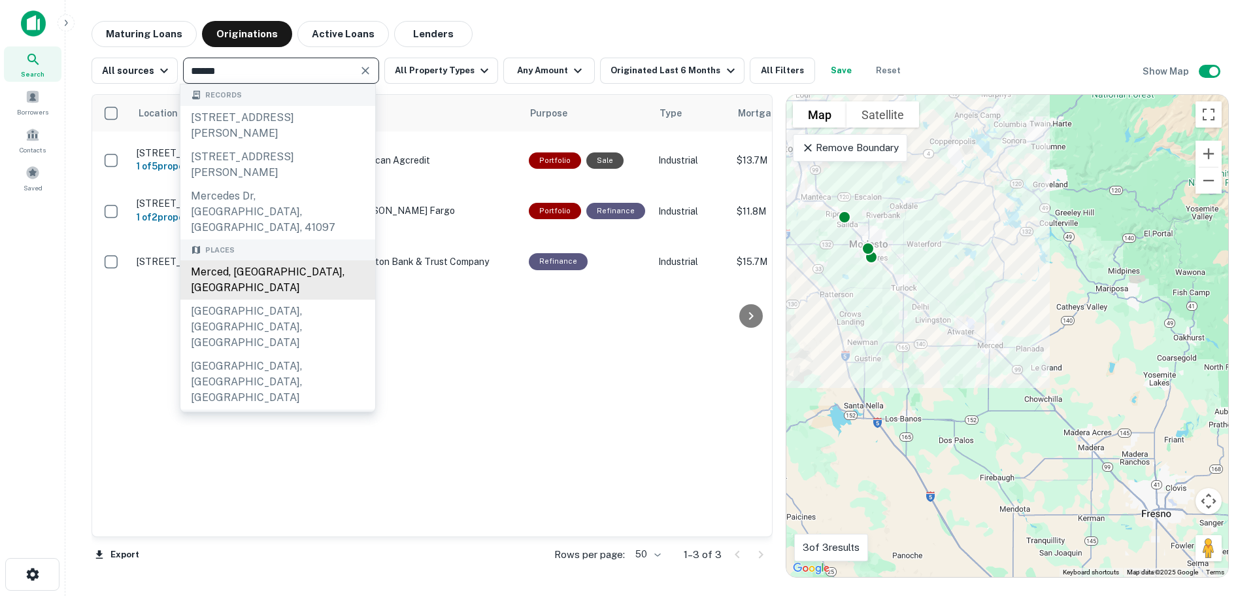
click at [231, 260] on div "Merced, [GEOGRAPHIC_DATA], [GEOGRAPHIC_DATA]" at bounding box center [277, 279] width 195 height 39
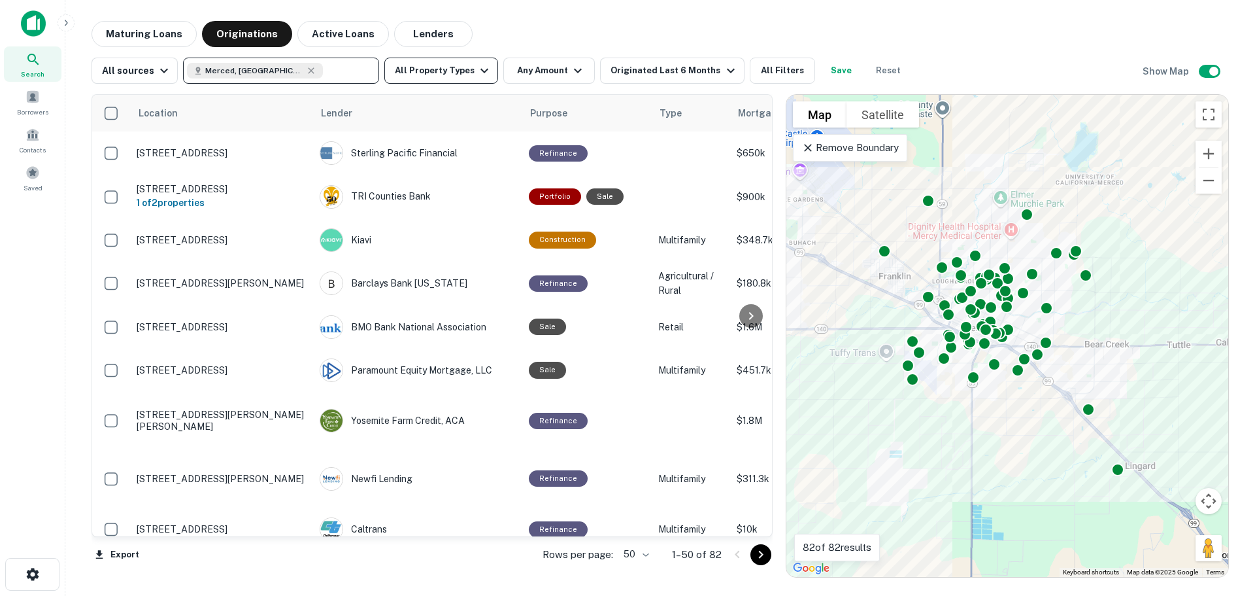
click at [457, 70] on button "All Property Types" at bounding box center [441, 71] width 114 height 26
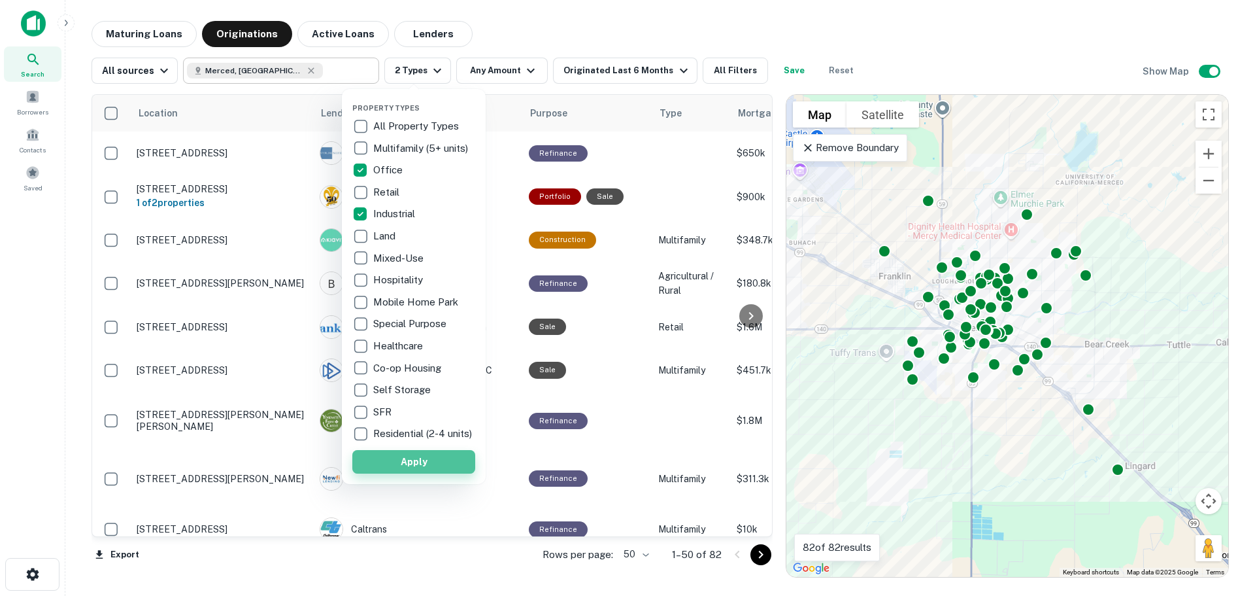
click at [426, 469] on button "Apply" at bounding box center [413, 462] width 123 height 24
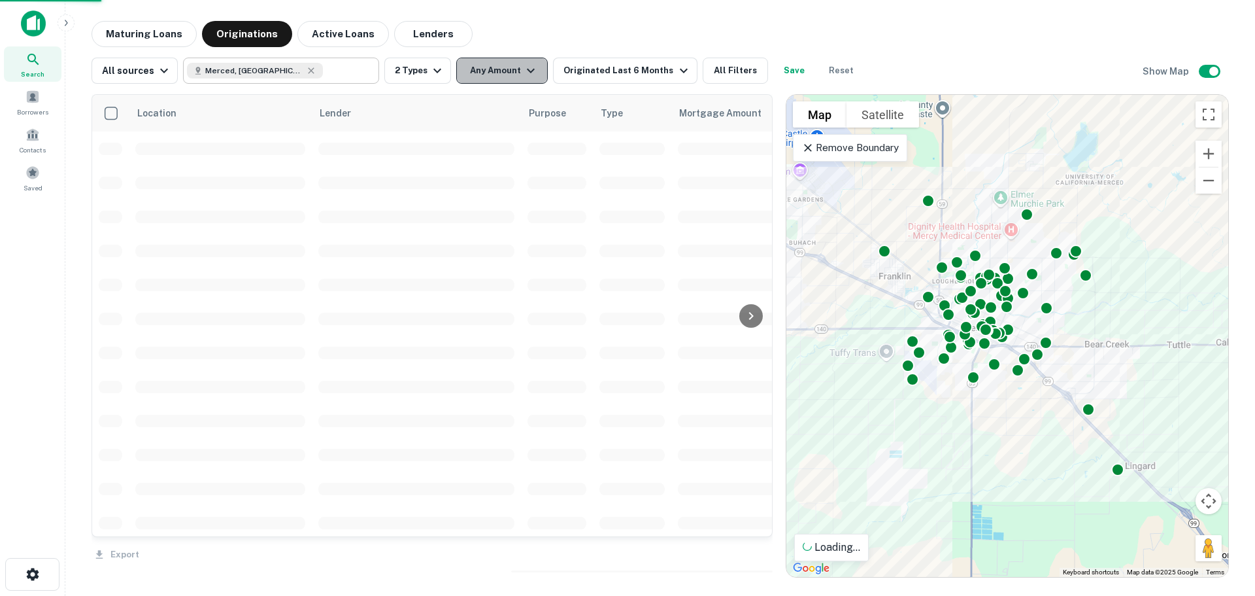
click at [523, 65] on icon "button" at bounding box center [531, 71] width 16 height 16
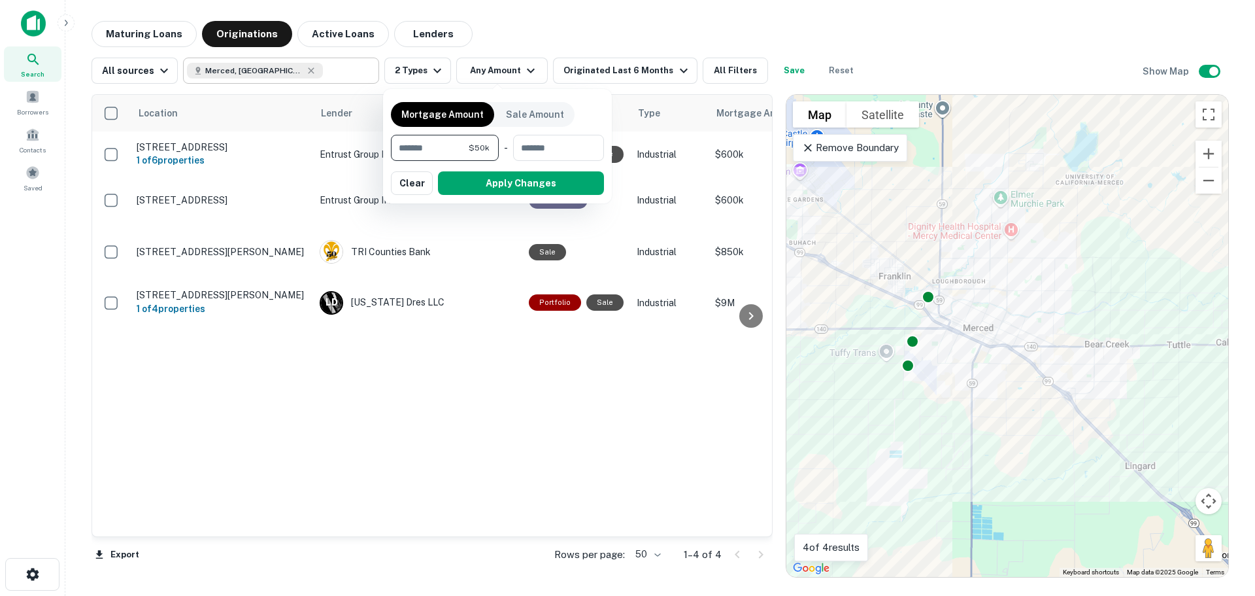
type input "*****"
click at [422, 379] on div at bounding box center [627, 298] width 1255 height 596
